Goal: Information Seeking & Learning: Check status

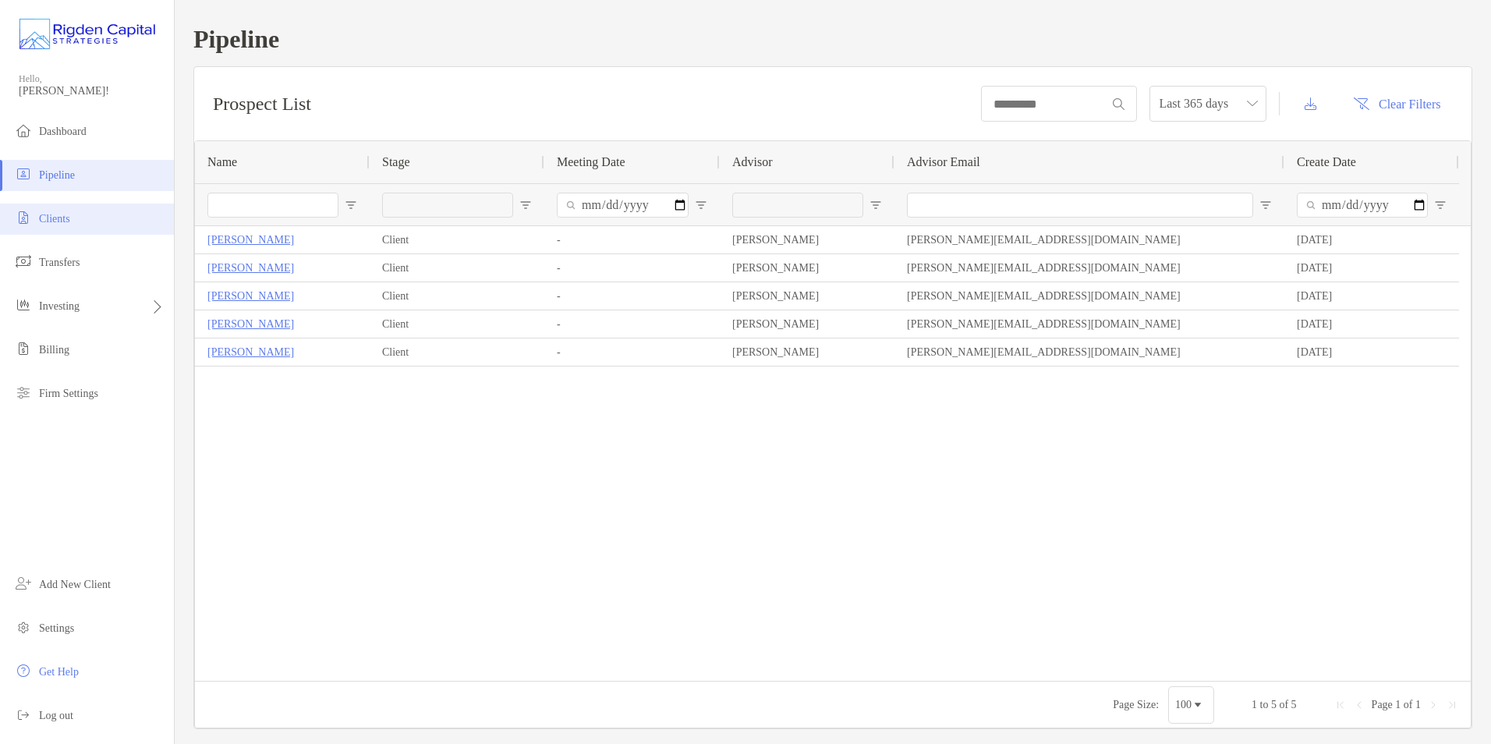
click at [76, 219] on li "Clients" at bounding box center [87, 219] width 174 height 31
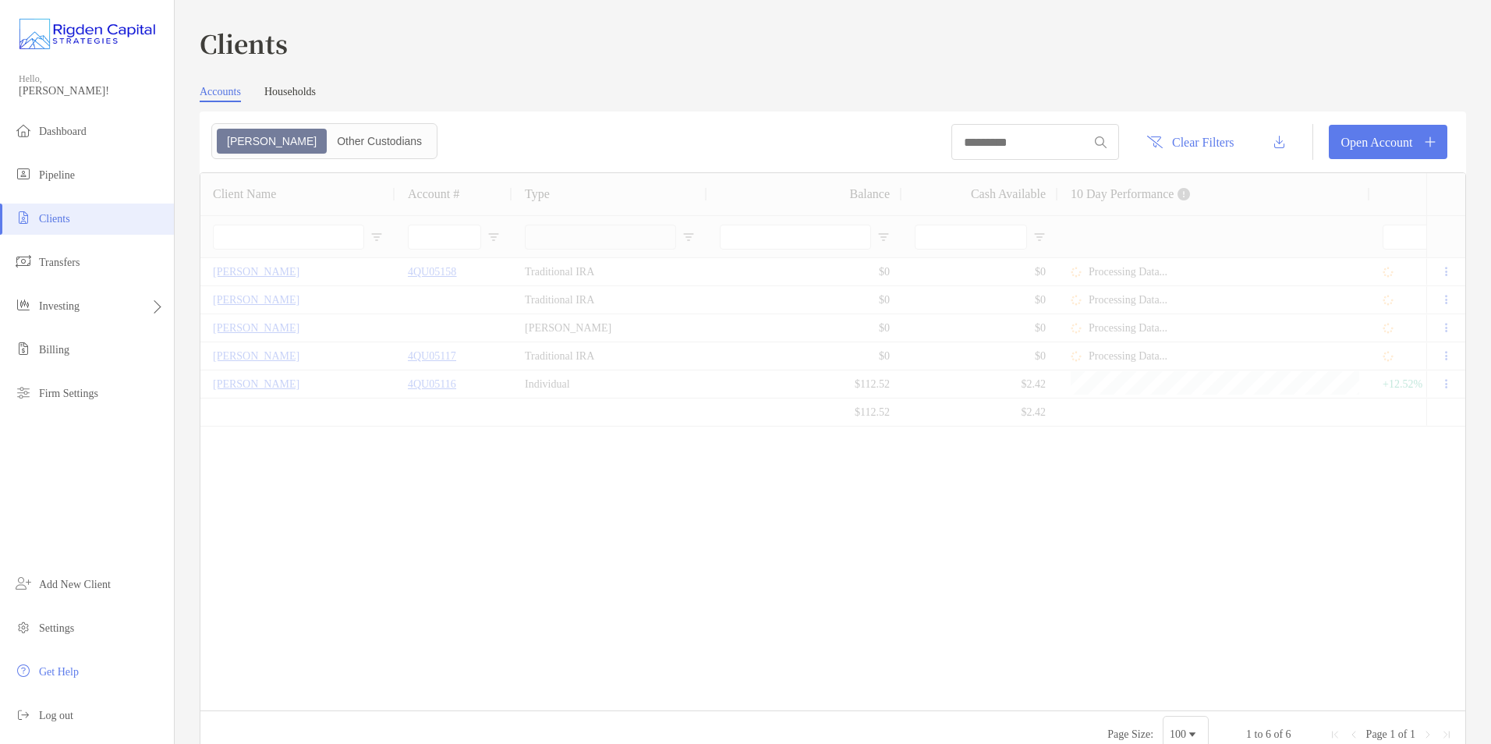
type input "*********"
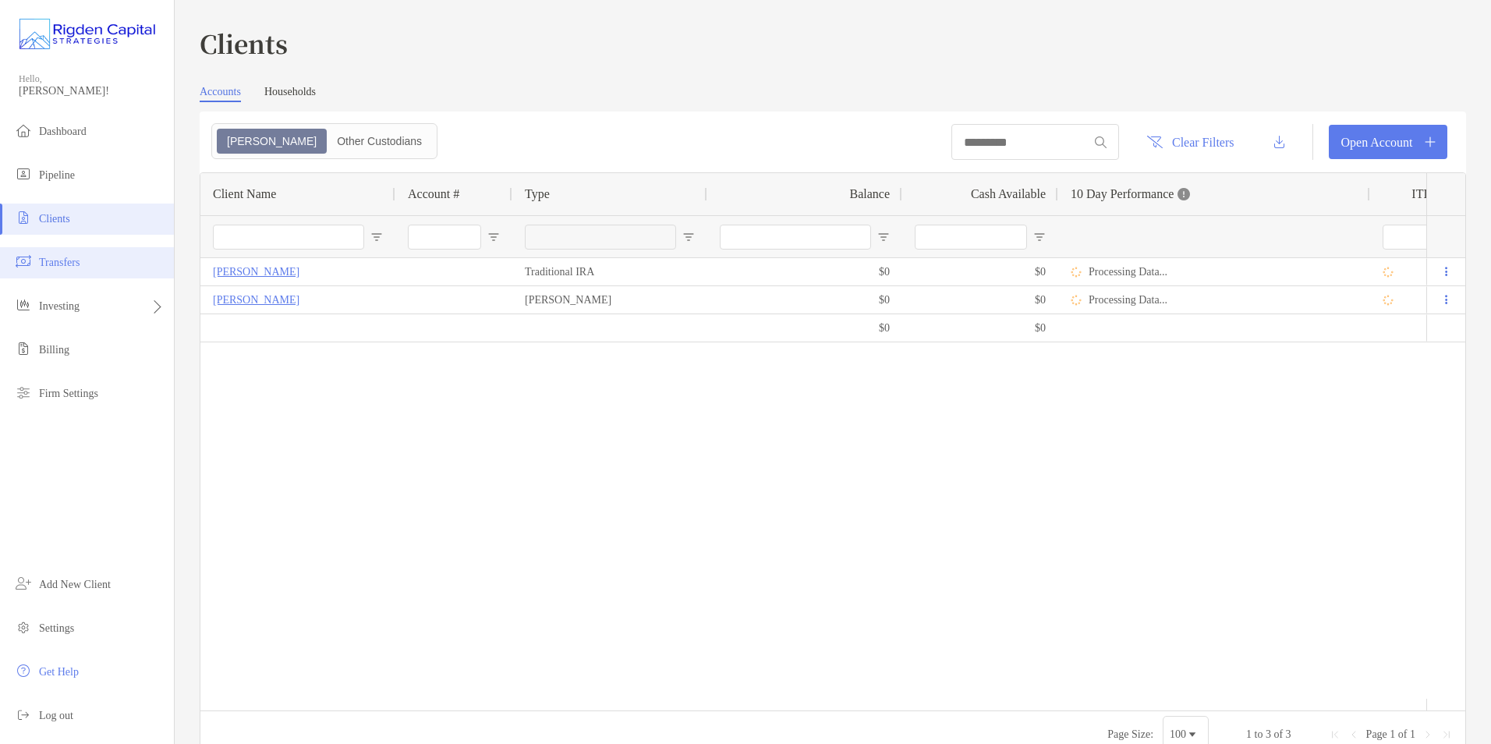
click at [87, 260] on li "Transfers" at bounding box center [87, 262] width 174 height 31
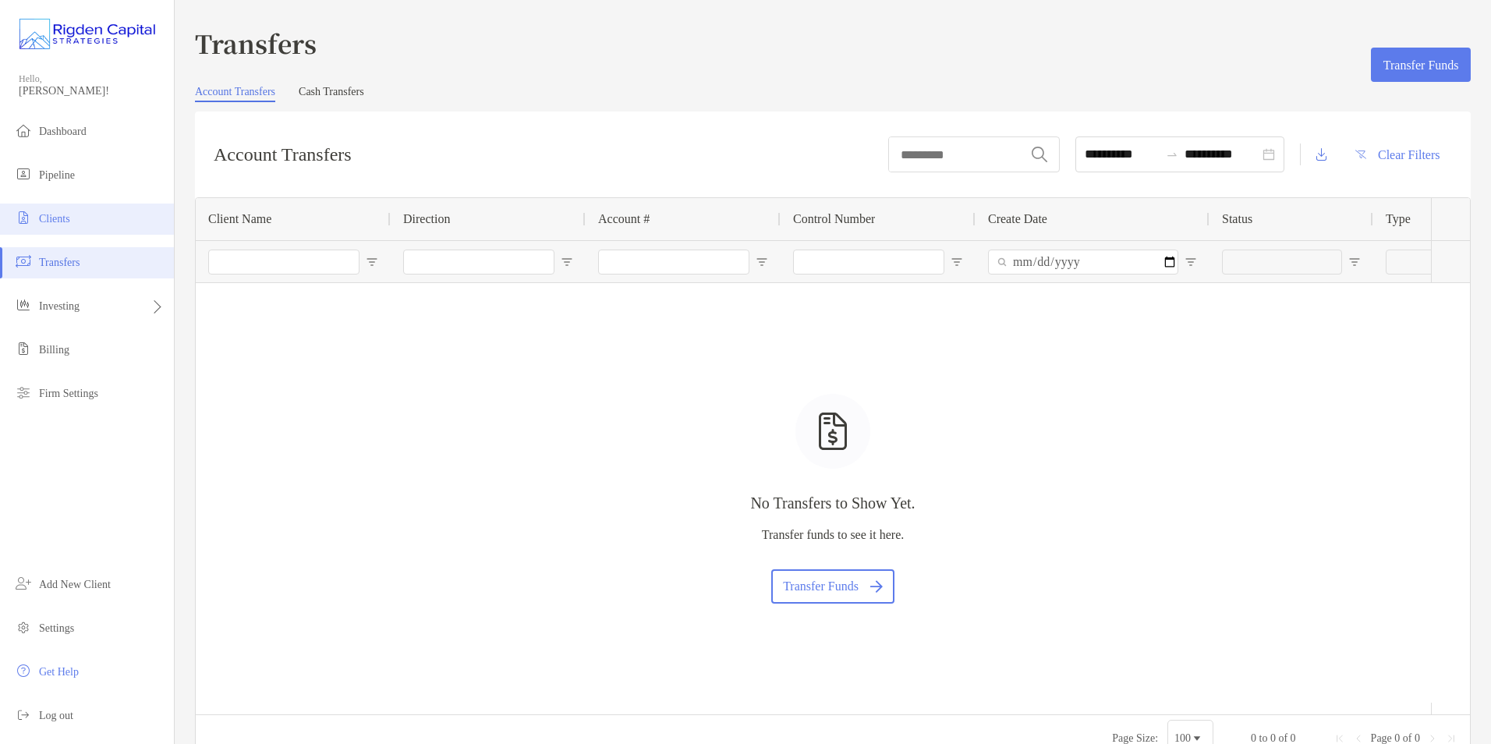
click at [80, 217] on li "Clients" at bounding box center [87, 219] width 174 height 31
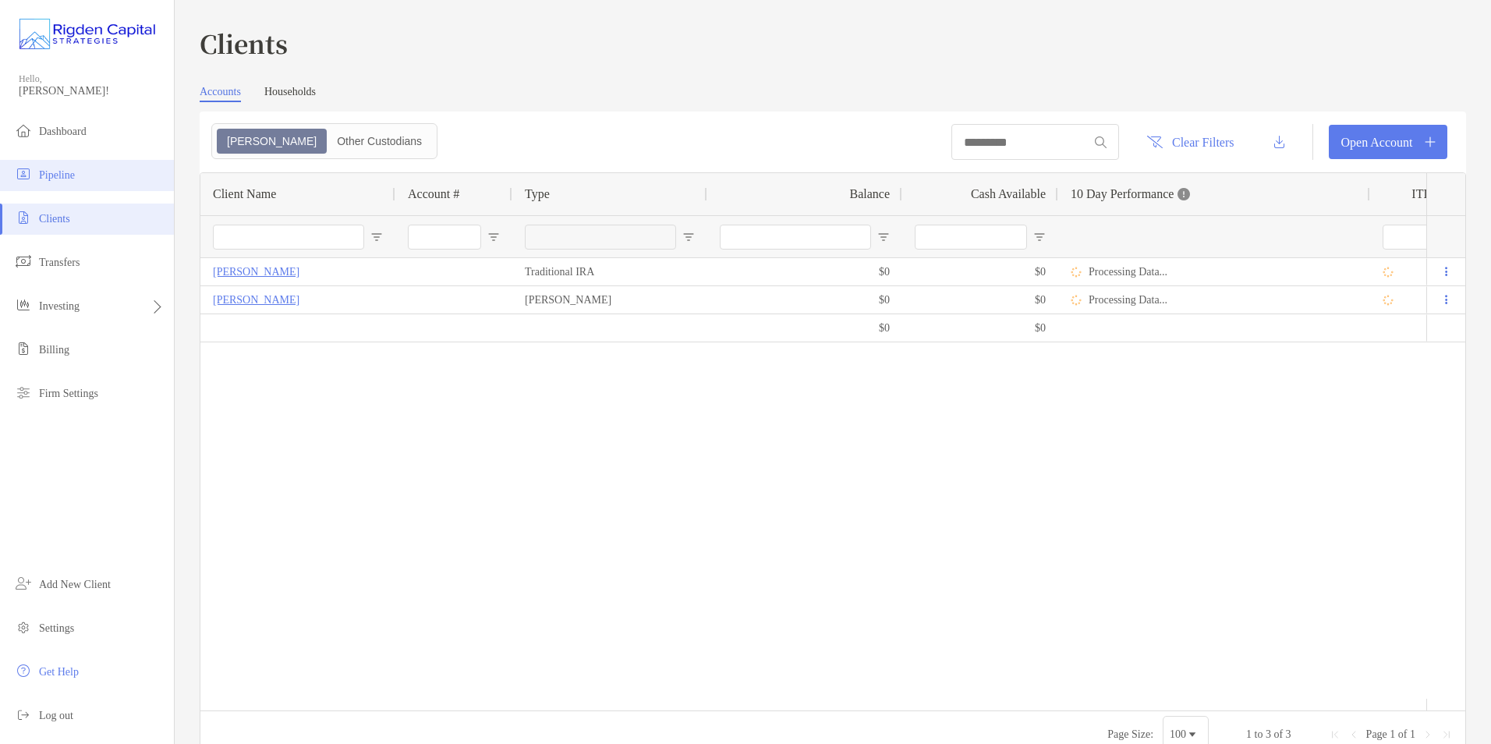
click at [64, 163] on li "Pipeline" at bounding box center [87, 175] width 174 height 31
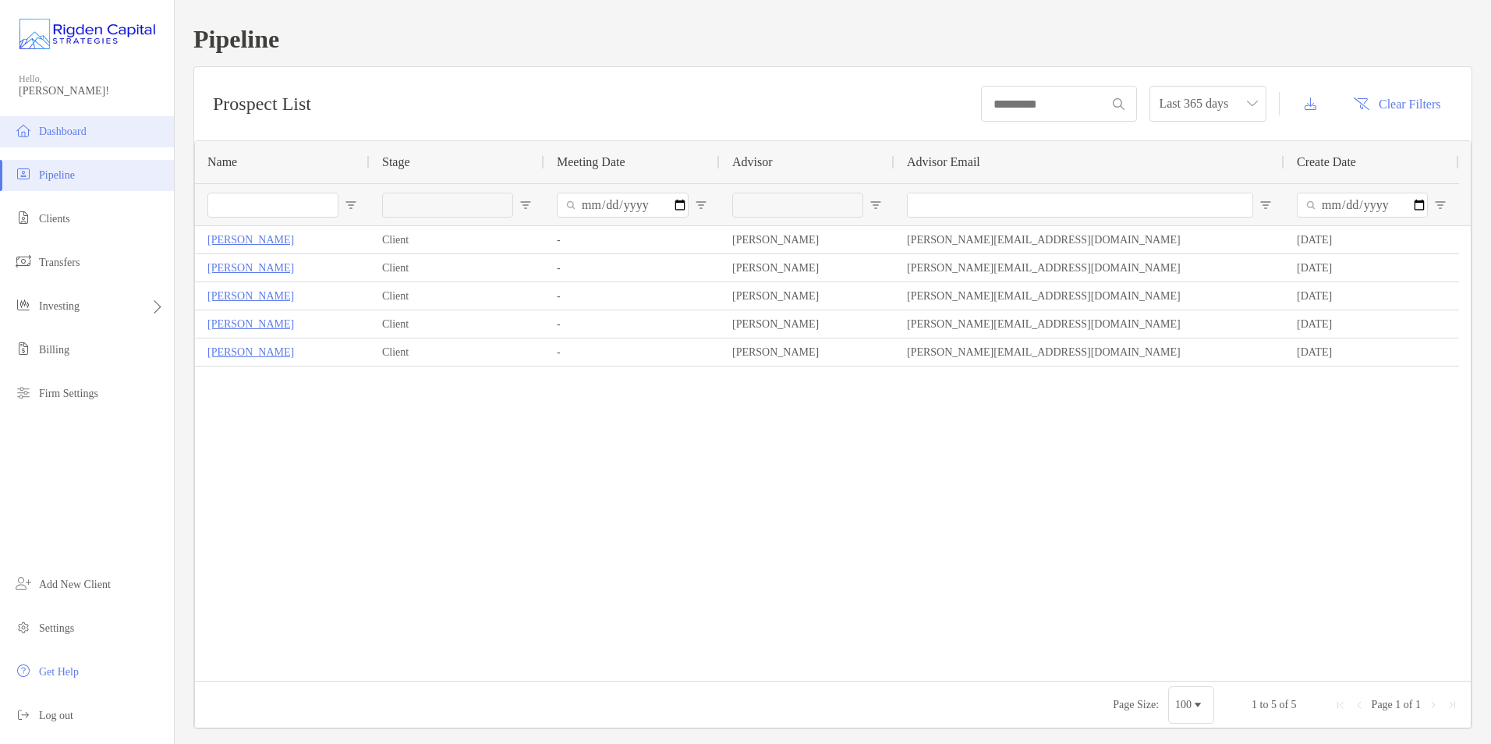
click at [70, 130] on span "Dashboard" at bounding box center [63, 132] width 48 height 12
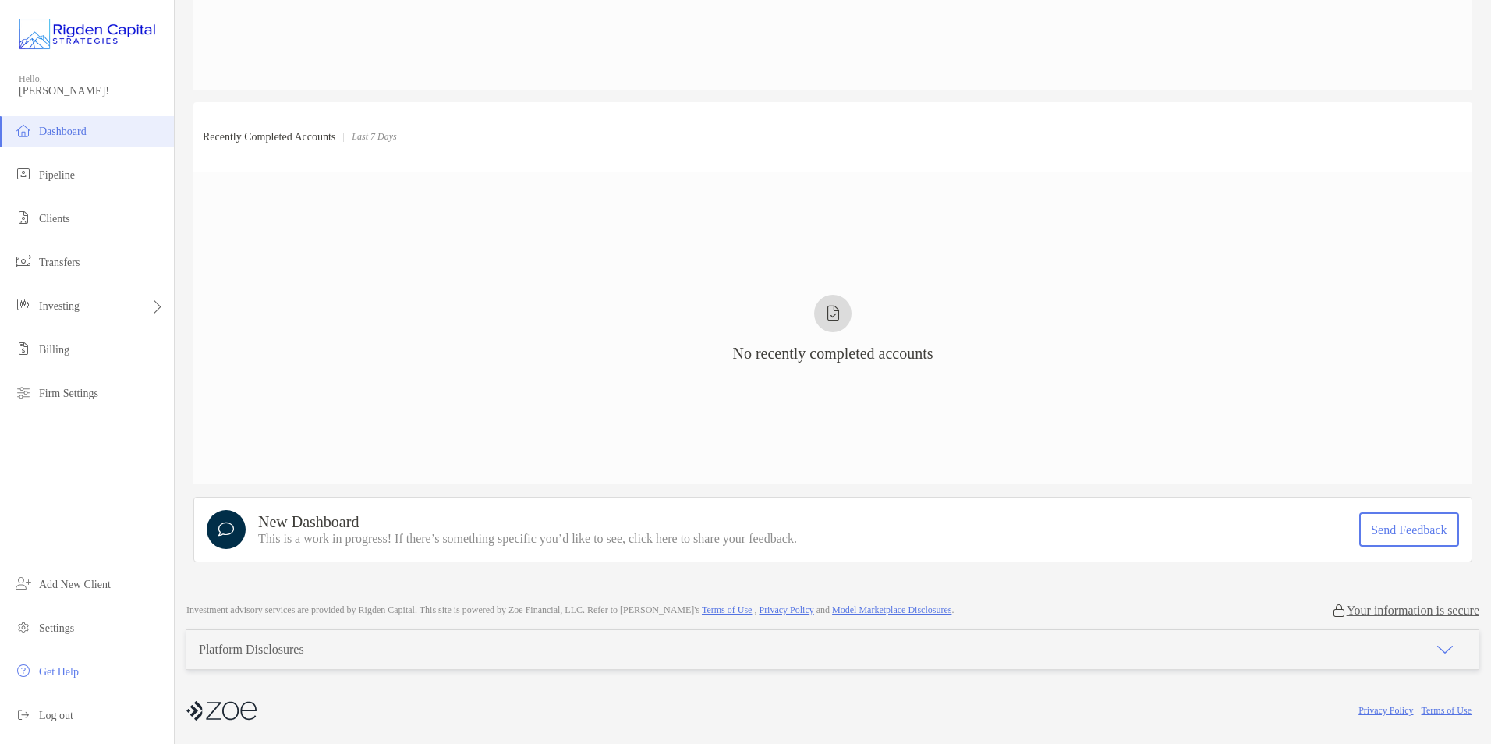
scroll to position [1060, 0]
click at [75, 179] on span "Pipeline" at bounding box center [57, 175] width 36 height 12
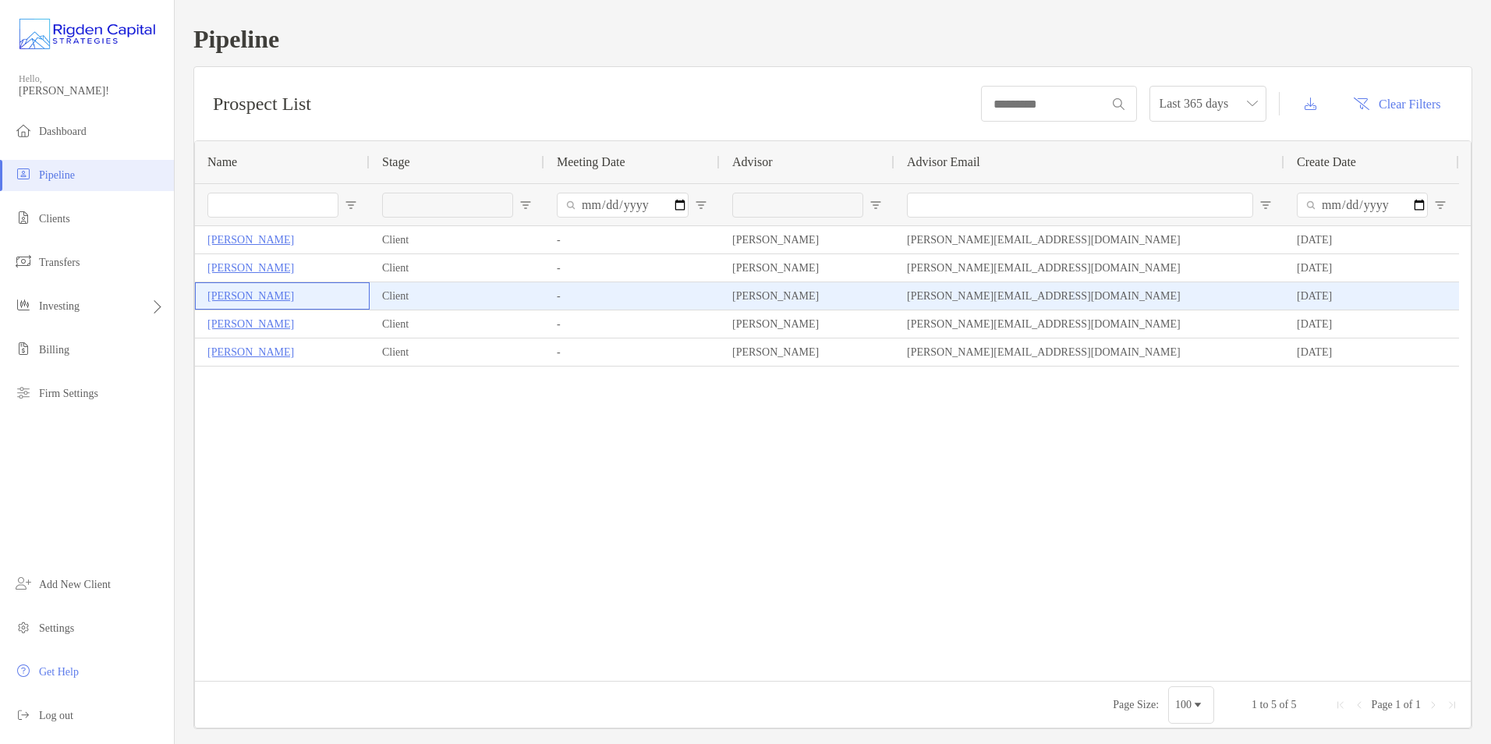
click at [248, 293] on p "[PERSON_NAME]" at bounding box center [250, 295] width 87 height 19
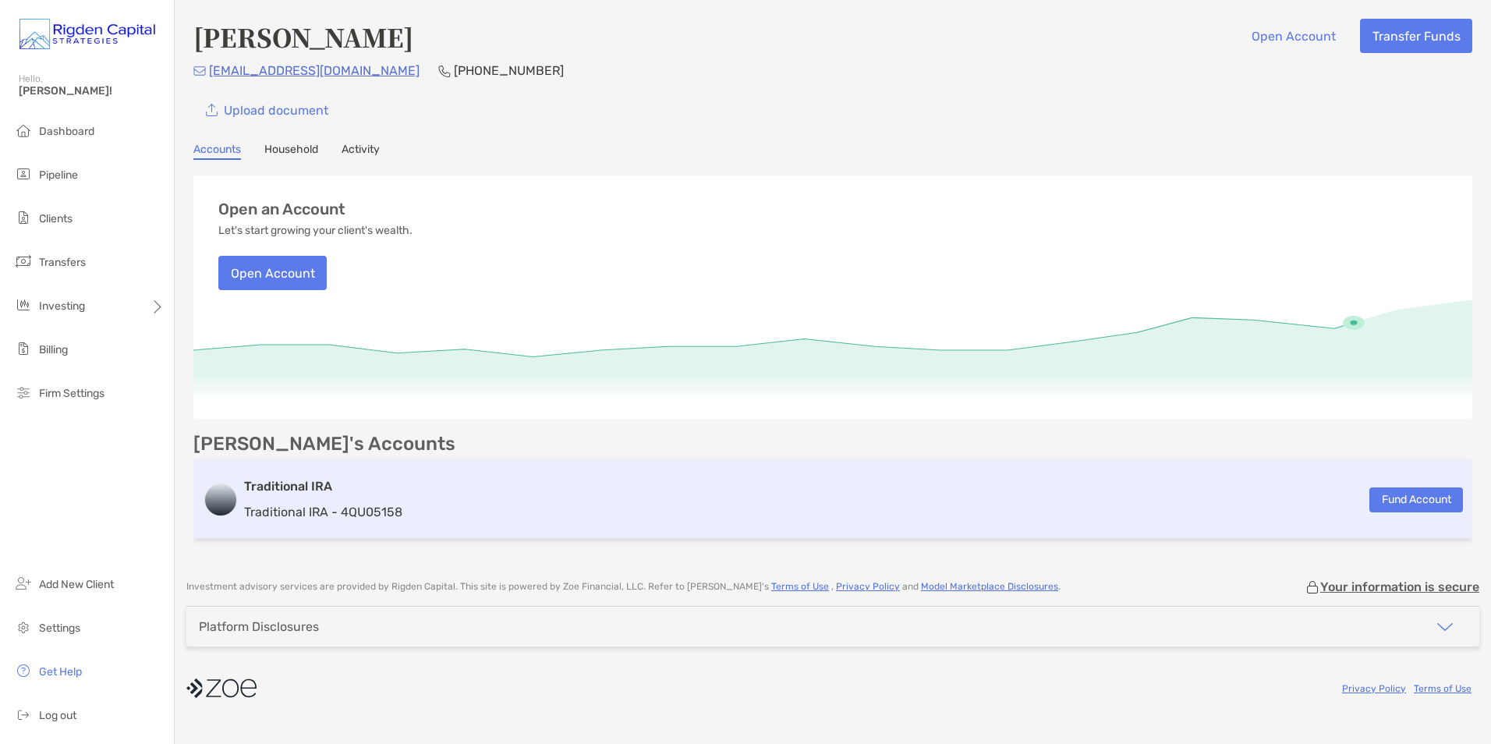
click at [358, 505] on p "Traditional IRA - 4QU05158" at bounding box center [323, 511] width 158 height 19
